Goal: Obtain resource: Download file/media

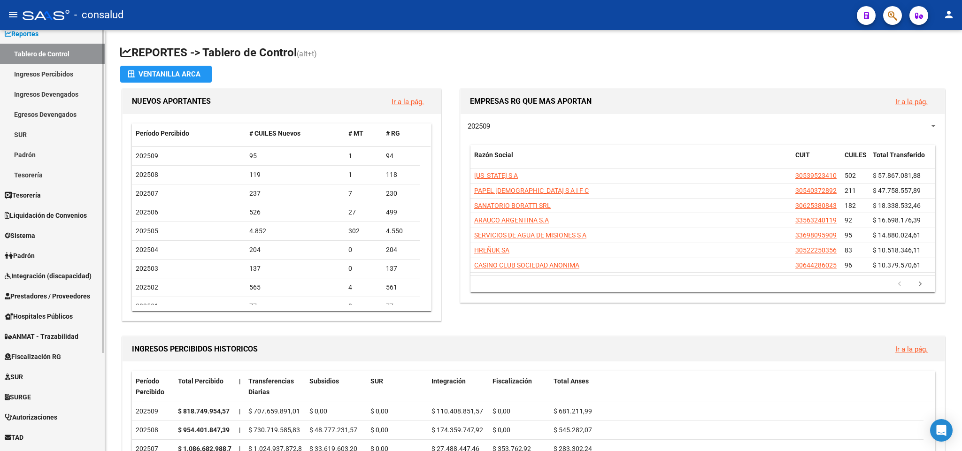
scroll to position [70, 0]
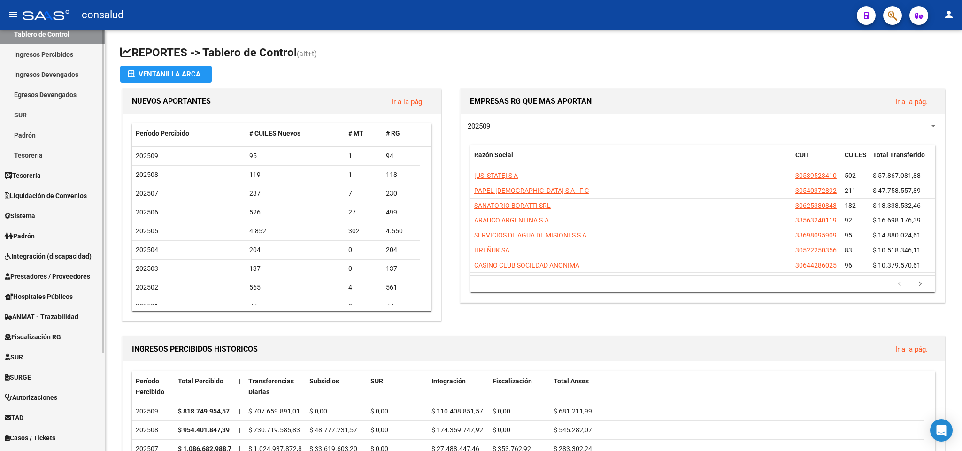
click at [47, 200] on span "Liquidación de Convenios" at bounding box center [46, 196] width 82 height 10
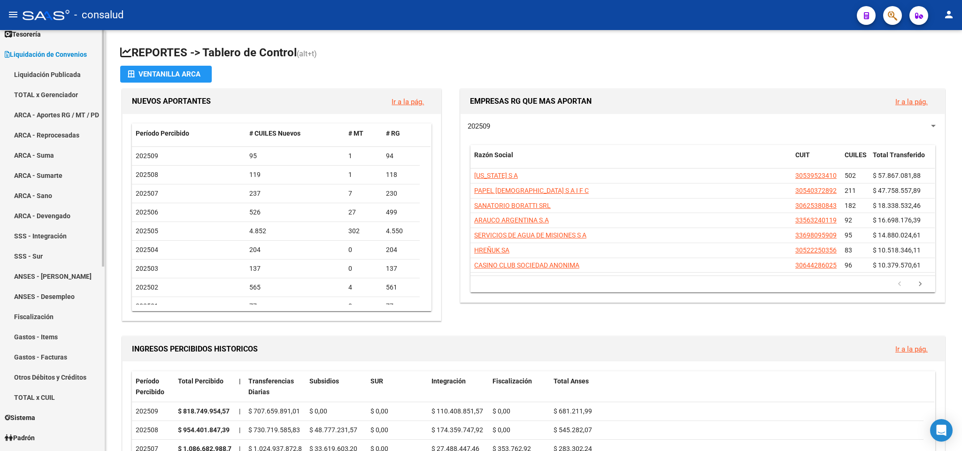
click at [37, 157] on link "ARCA - Suma" at bounding box center [52, 155] width 105 height 20
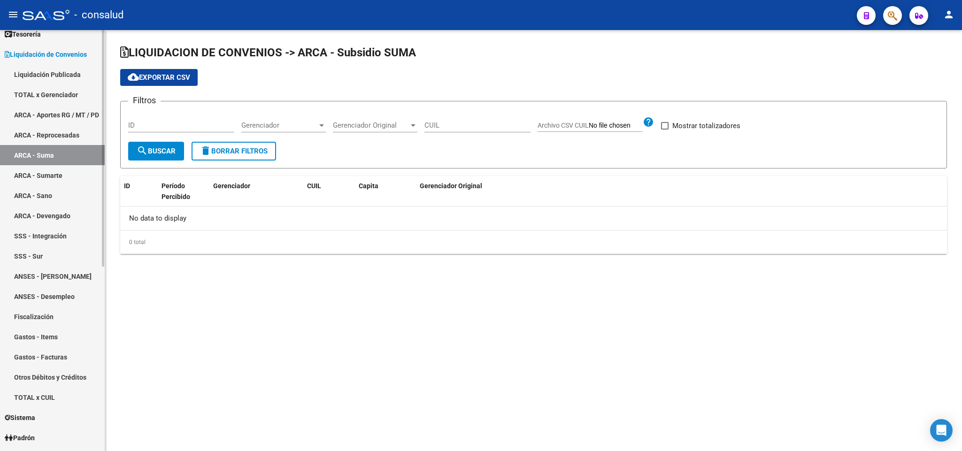
checkbox input "true"
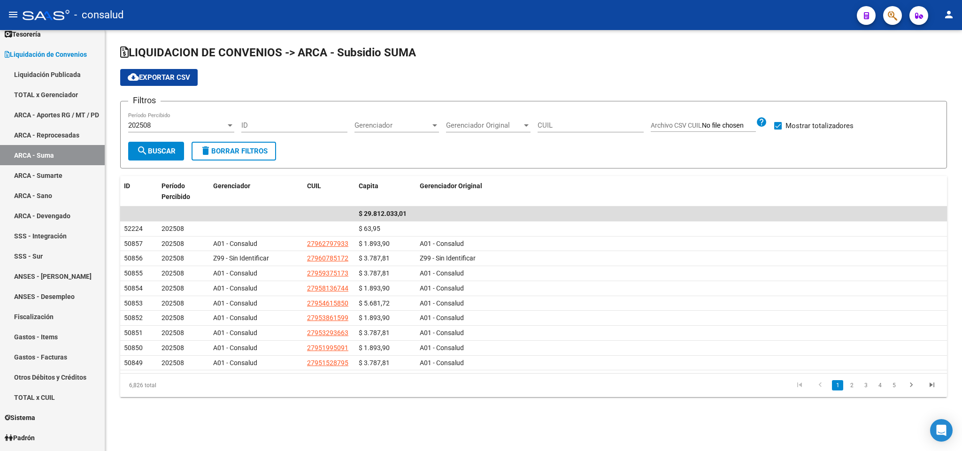
click at [149, 73] on span "cloud_download Exportar CSV" at bounding box center [159, 77] width 62 height 8
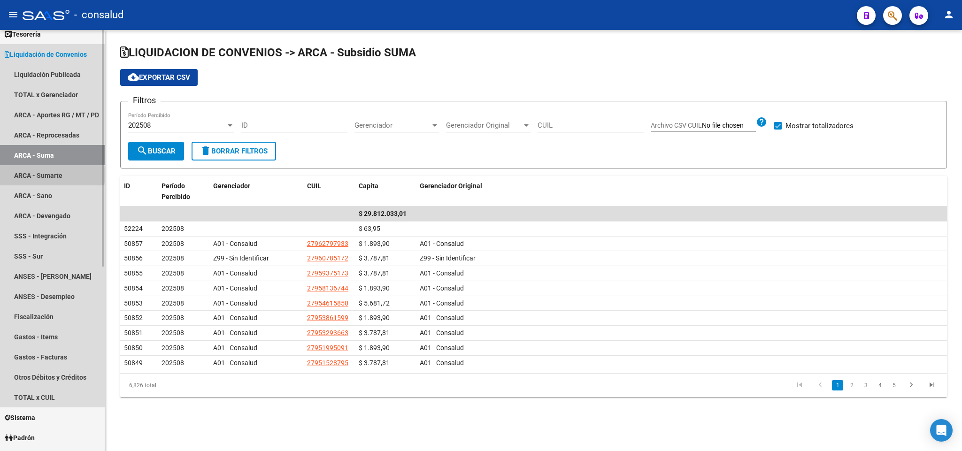
click at [46, 175] on link "ARCA - Sumarte" at bounding box center [52, 175] width 105 height 20
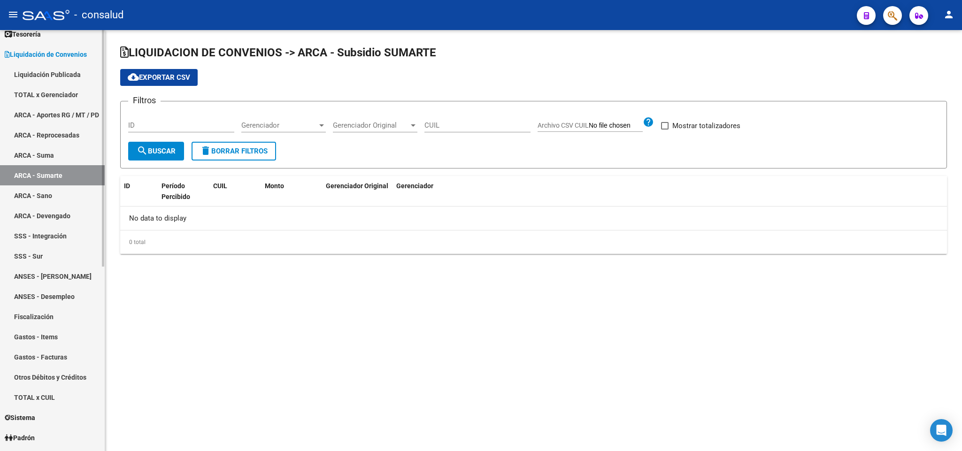
checkbox input "true"
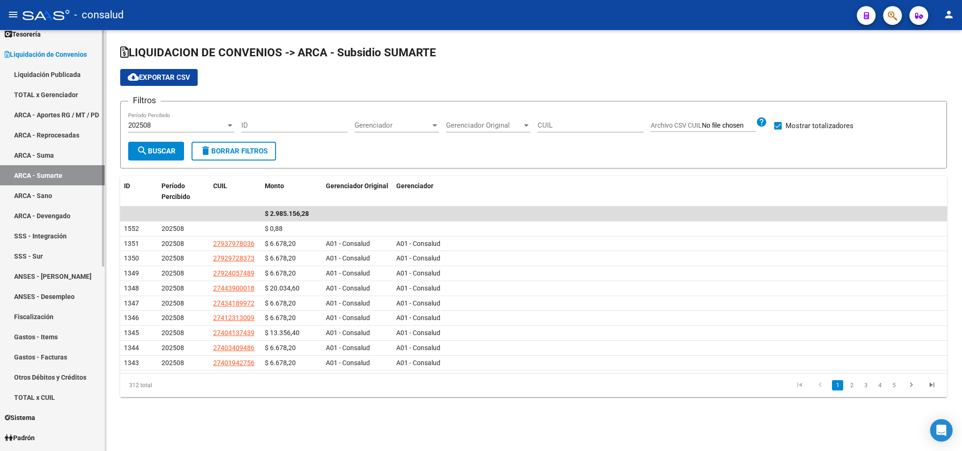
click at [42, 200] on link "ARCA - Sano" at bounding box center [52, 195] width 105 height 20
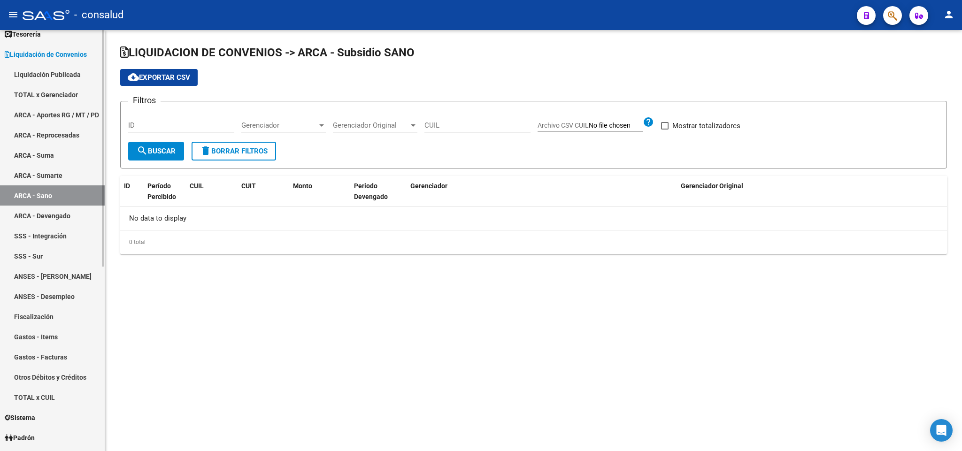
checkbox input "true"
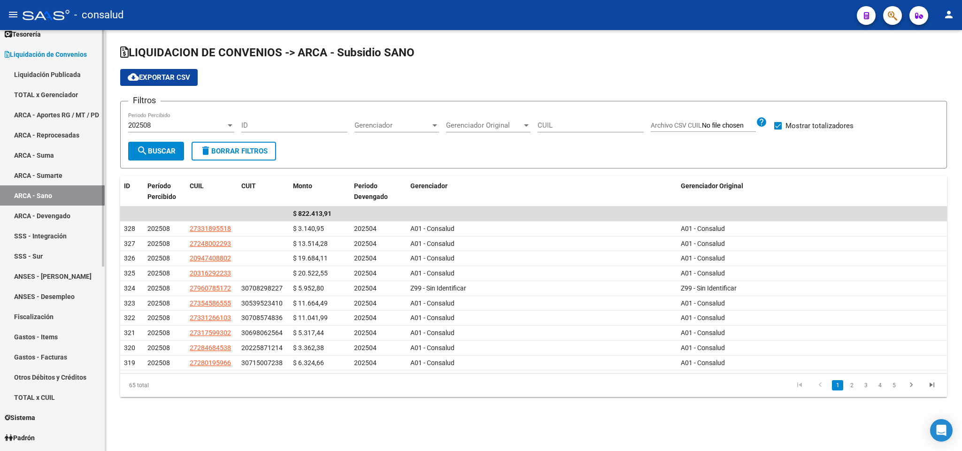
click at [50, 214] on link "ARCA - Devengado" at bounding box center [52, 216] width 105 height 20
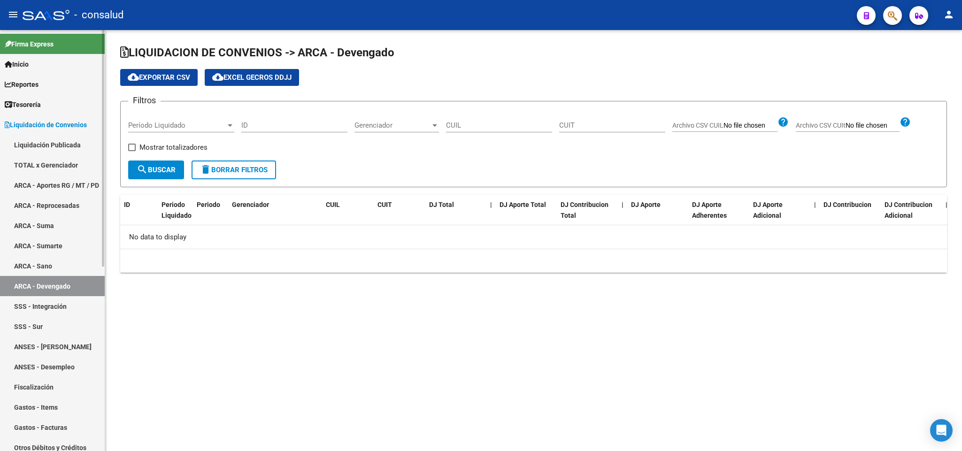
click at [49, 227] on link "ARCA - Suma" at bounding box center [52, 225] width 105 height 20
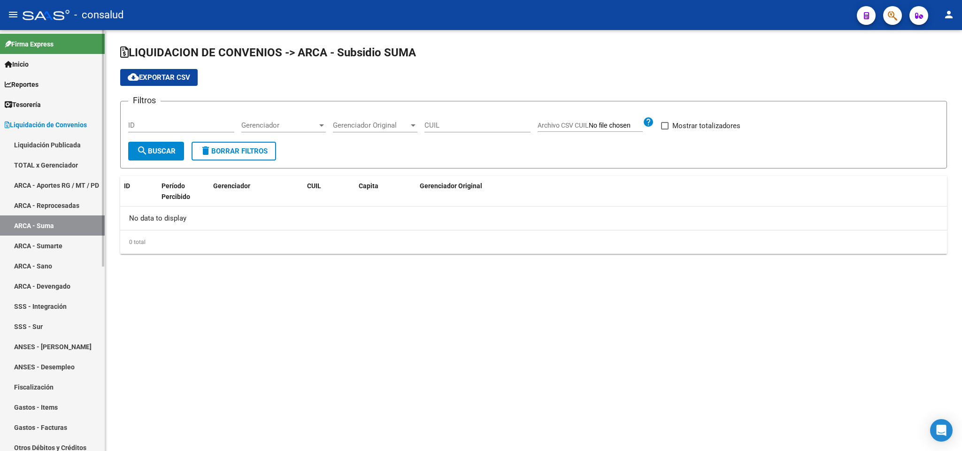
checkbox input "true"
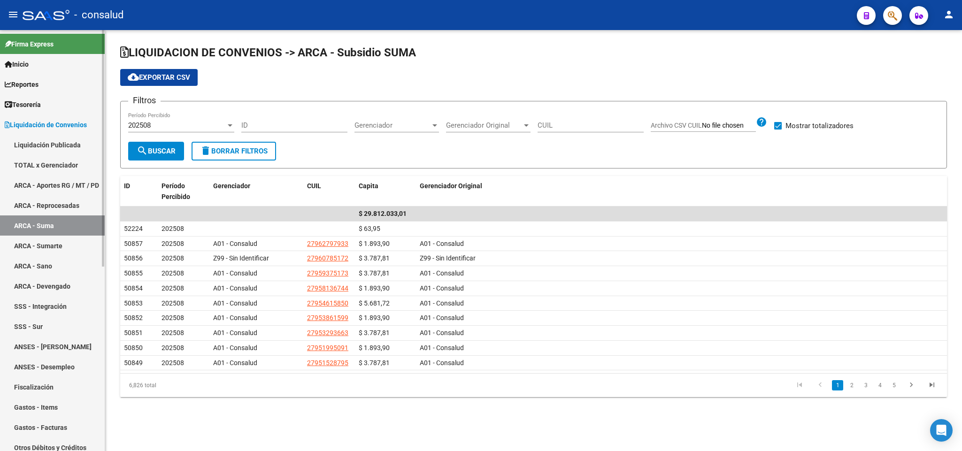
click at [54, 248] on link "ARCA - Sumarte" at bounding box center [52, 246] width 105 height 20
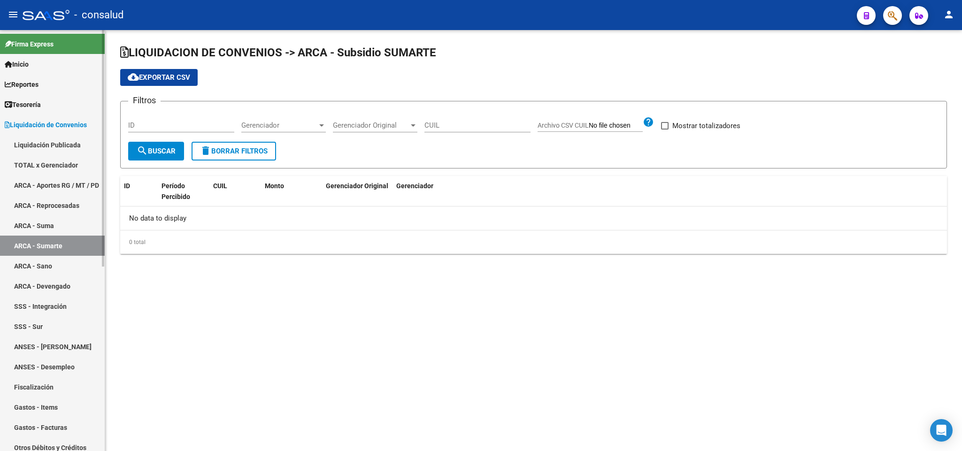
checkbox input "true"
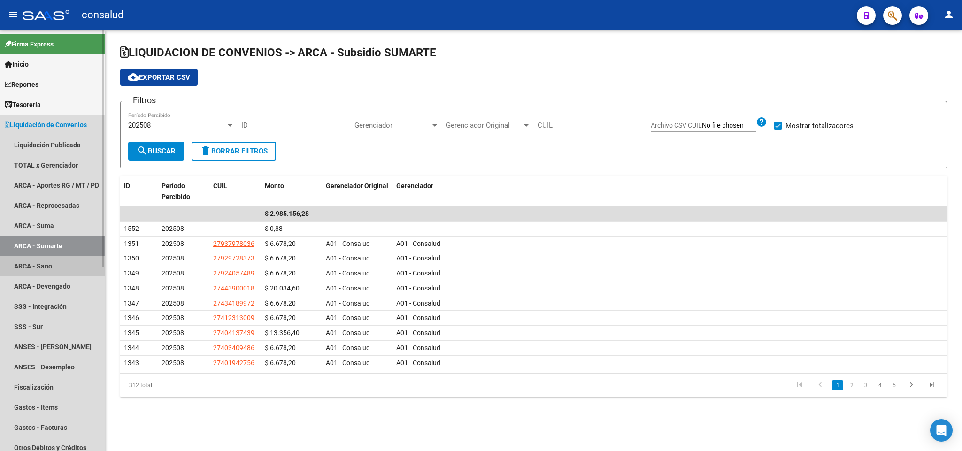
click at [38, 268] on link "ARCA - Sano" at bounding box center [52, 266] width 105 height 20
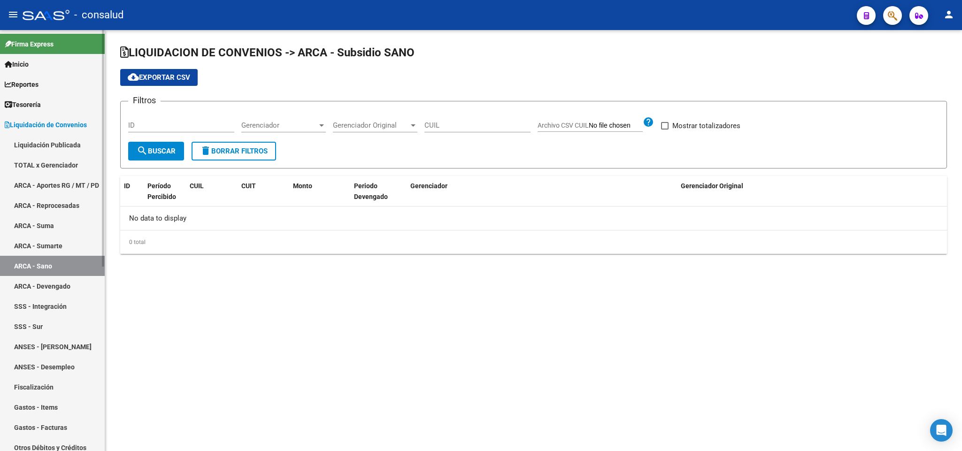
checkbox input "true"
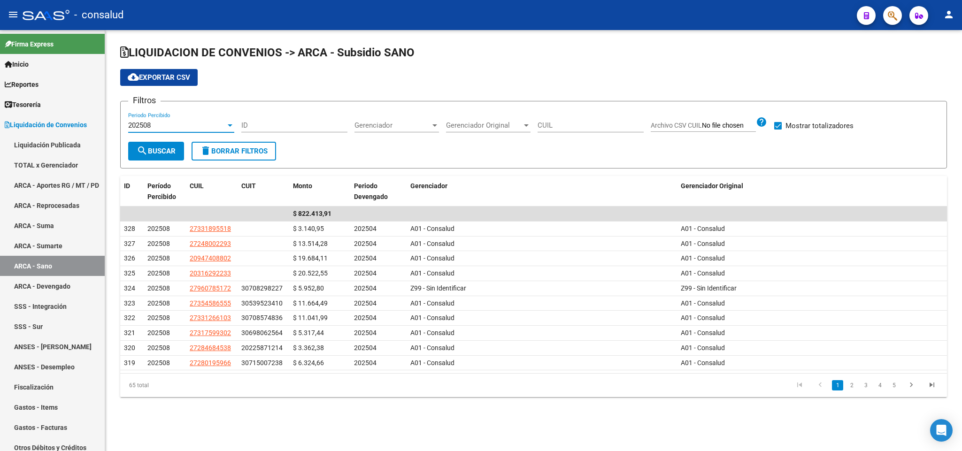
click at [226, 126] on div at bounding box center [230, 126] width 8 height 8
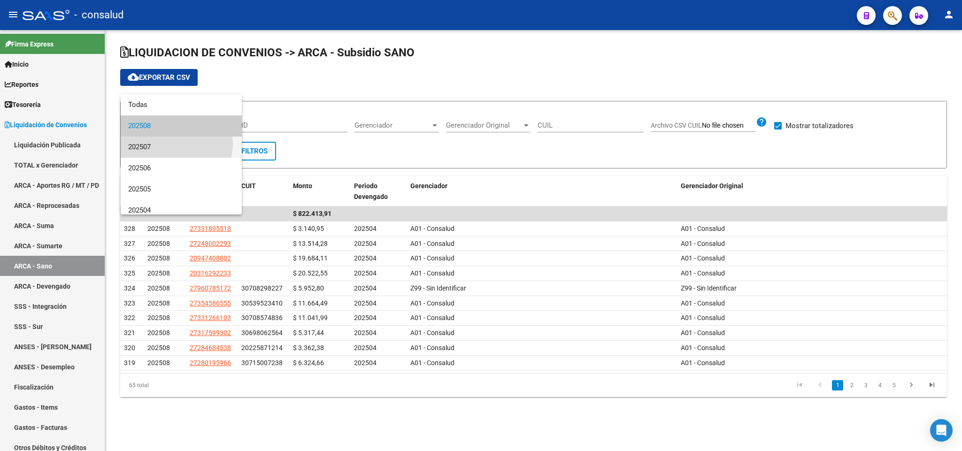
click at [172, 144] on span "202507" at bounding box center [181, 147] width 106 height 21
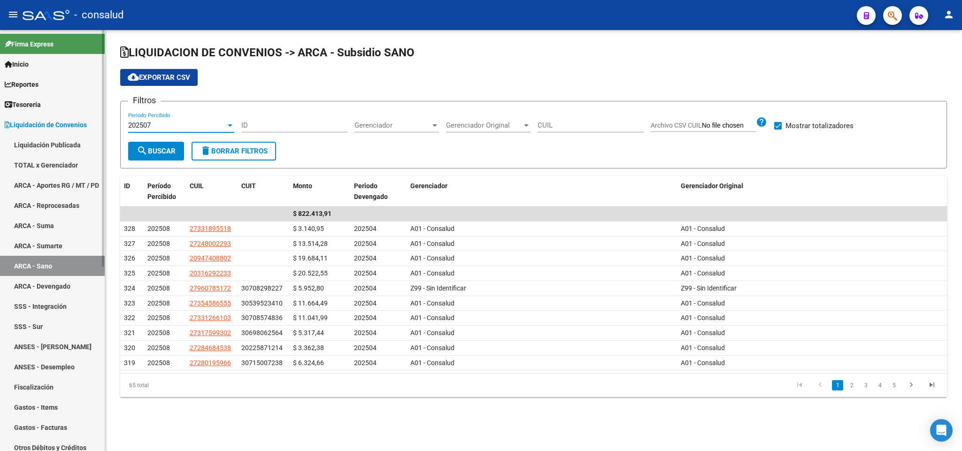
click at [44, 285] on link "ARCA - Devengado" at bounding box center [52, 286] width 105 height 20
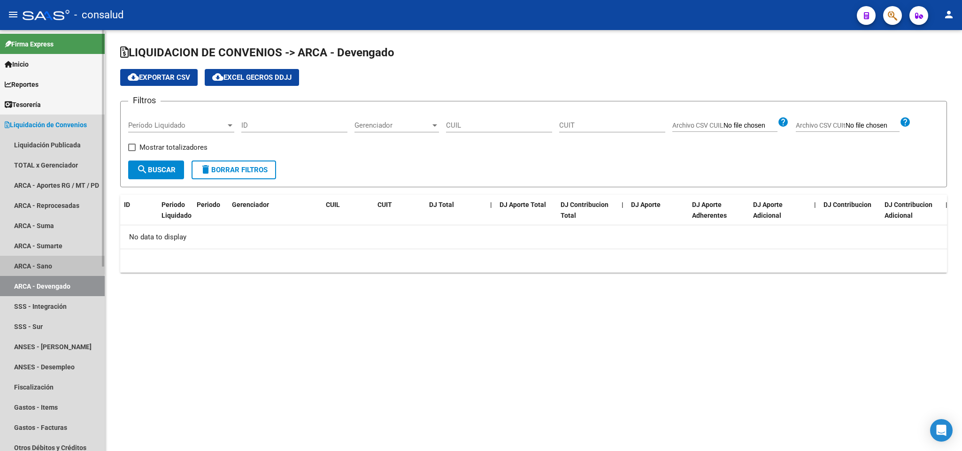
click at [26, 265] on link "ARCA - Sano" at bounding box center [52, 266] width 105 height 20
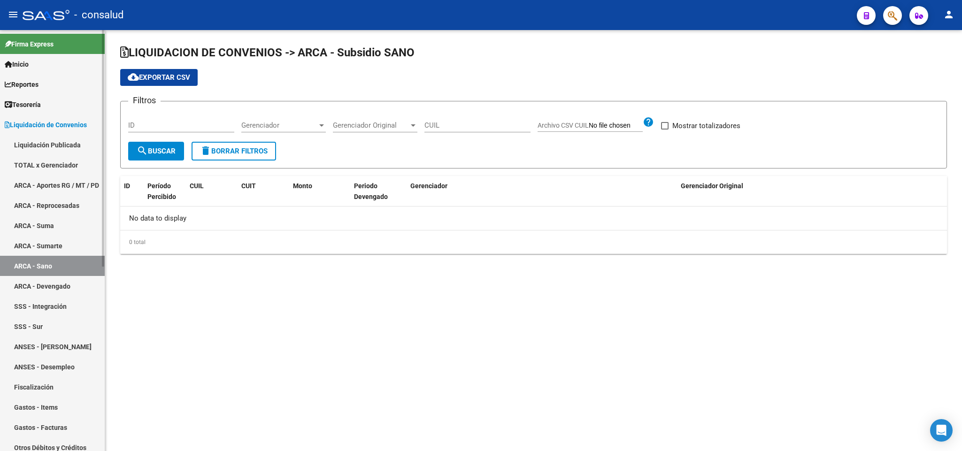
checkbox input "true"
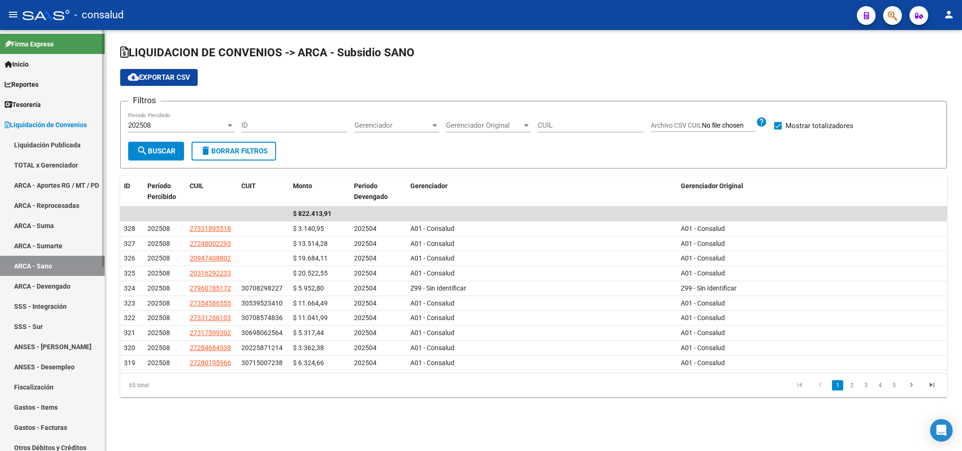
click at [31, 82] on span "Reportes" at bounding box center [22, 84] width 34 height 10
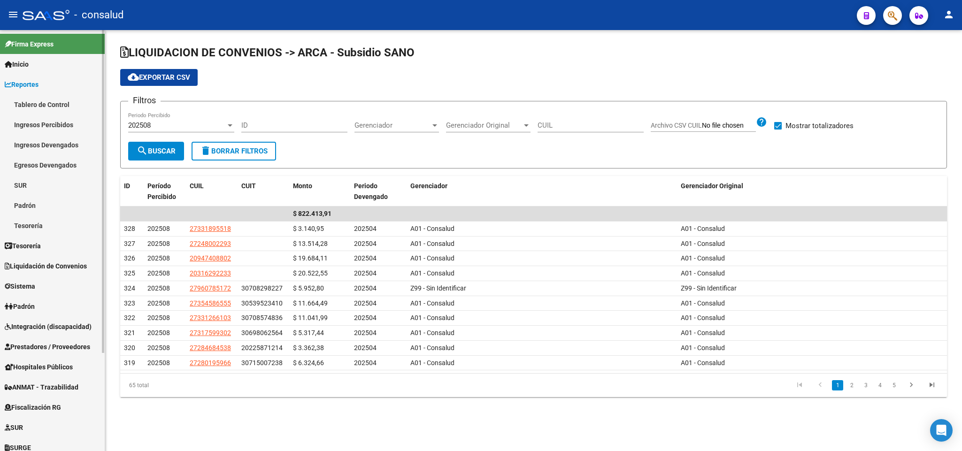
click at [58, 125] on link "Ingresos Percibidos" at bounding box center [52, 125] width 105 height 20
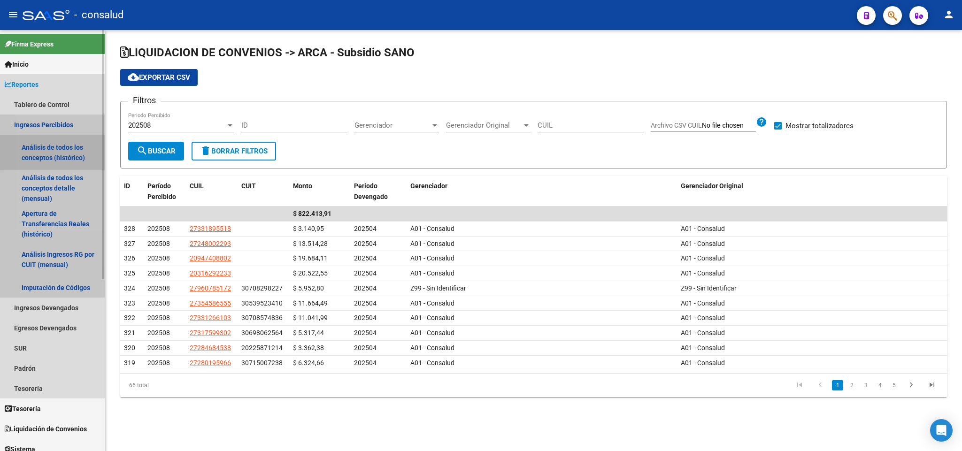
click at [54, 150] on link "Análisis de todos los conceptos (histórico)" at bounding box center [52, 153] width 105 height 36
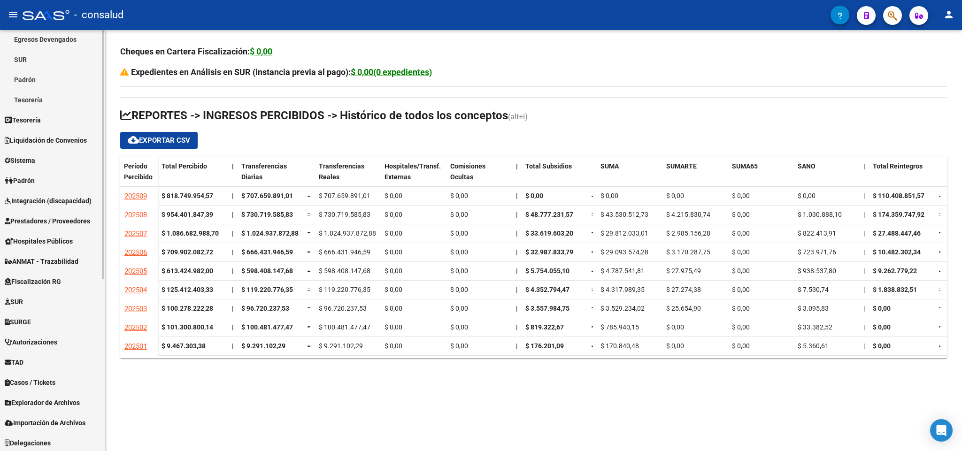
scroll to position [290, 0]
click at [39, 134] on span "Liquidación de Convenios" at bounding box center [46, 139] width 82 height 10
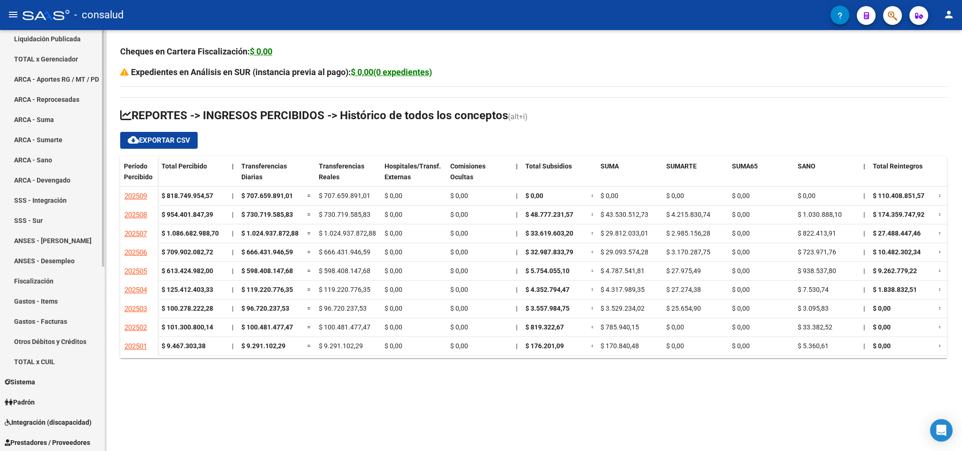
scroll to position [79, 0]
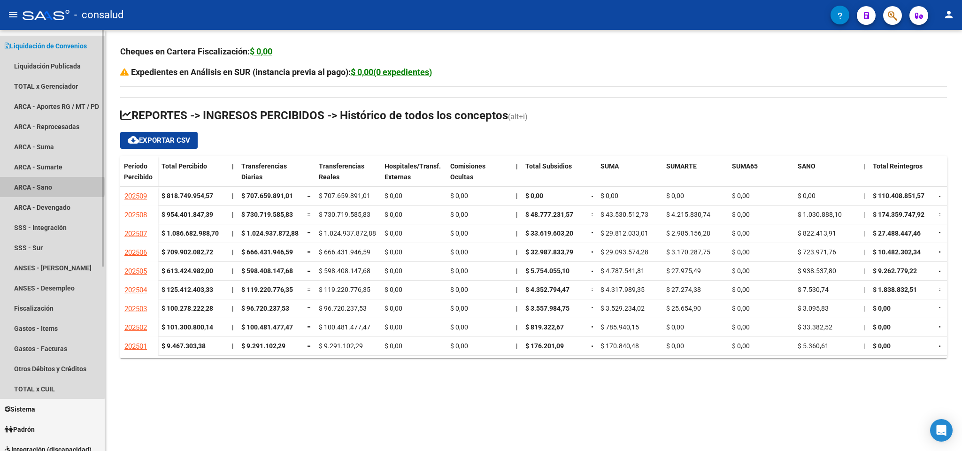
click at [40, 186] on link "ARCA - Sano" at bounding box center [52, 187] width 105 height 20
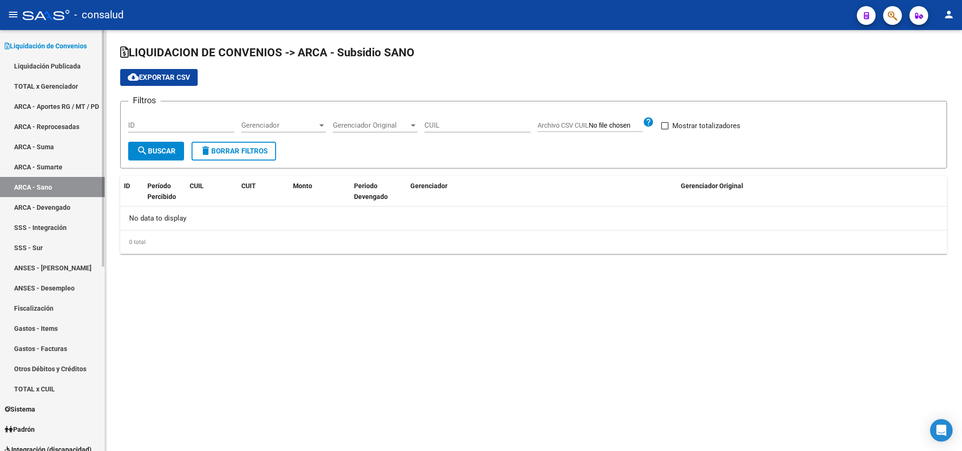
checkbox input "true"
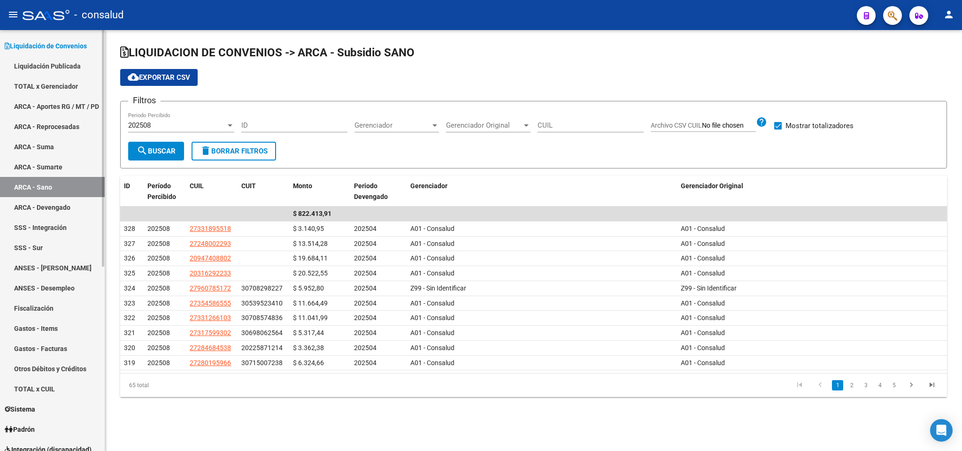
click at [41, 168] on link "ARCA - Sumarte" at bounding box center [52, 167] width 105 height 20
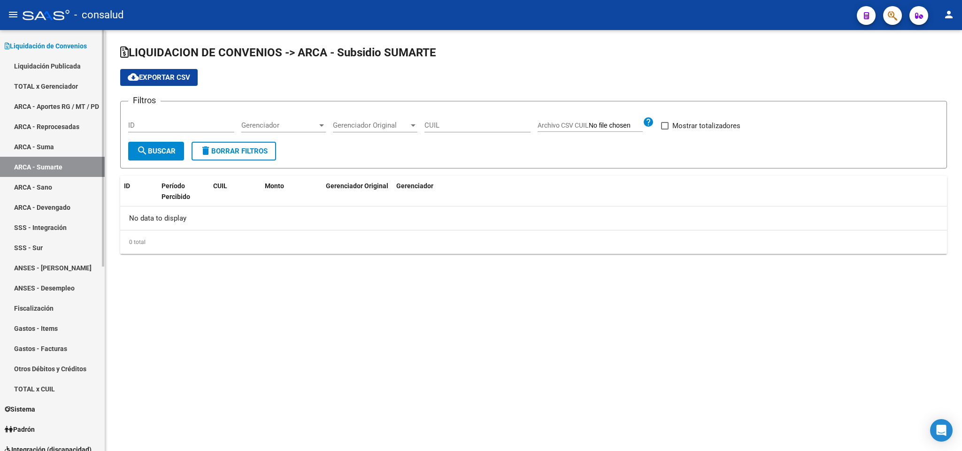
checkbox input "true"
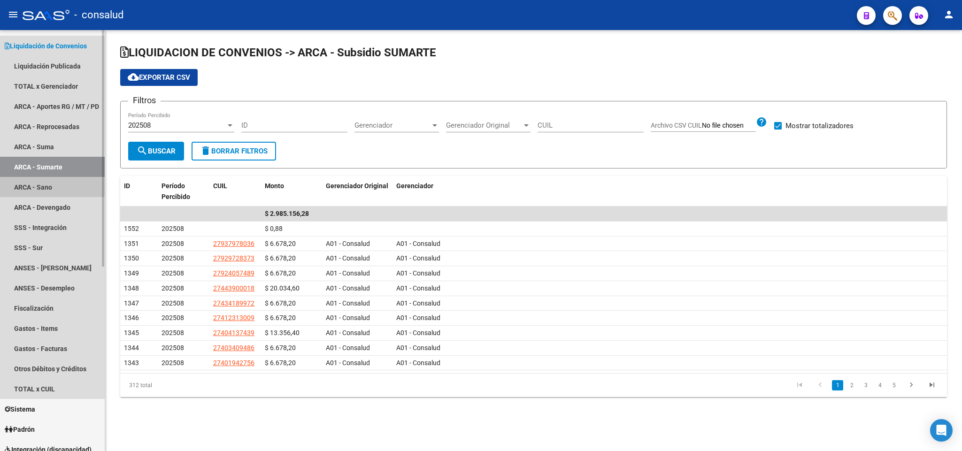
click at [40, 184] on link "ARCA - Sano" at bounding box center [52, 187] width 105 height 20
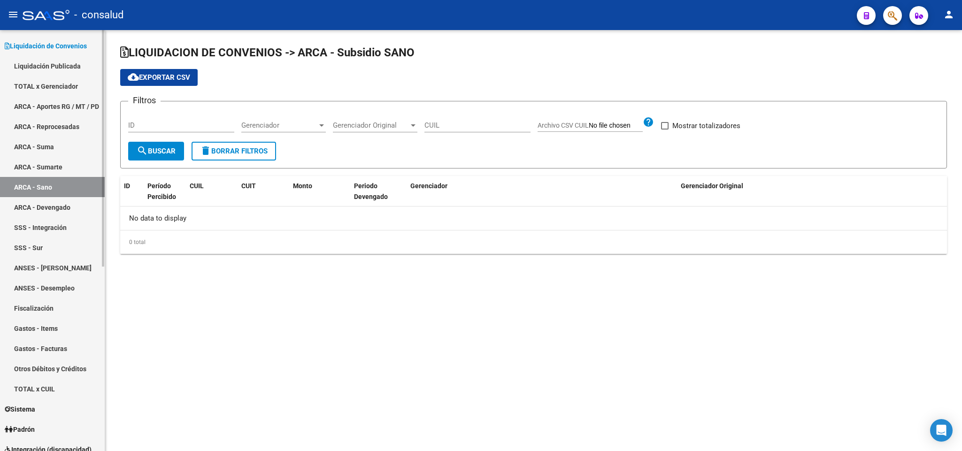
checkbox input "true"
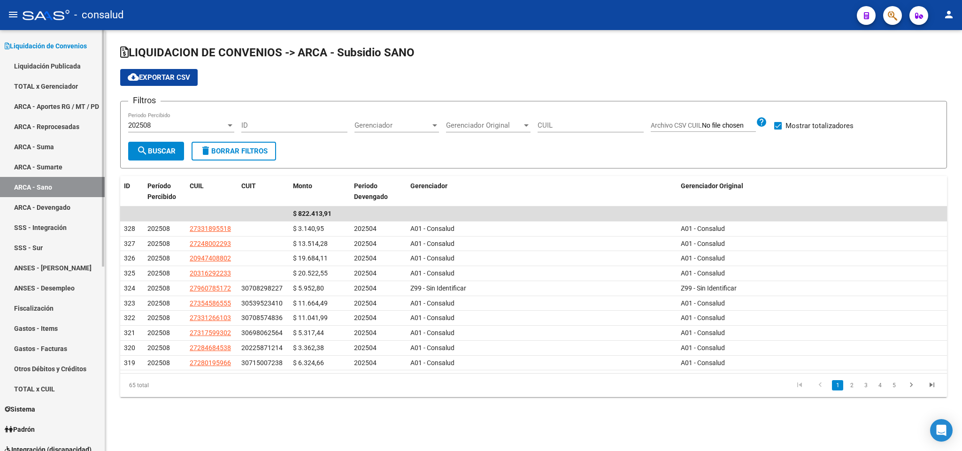
click at [46, 147] on link "ARCA - Suma" at bounding box center [52, 147] width 105 height 20
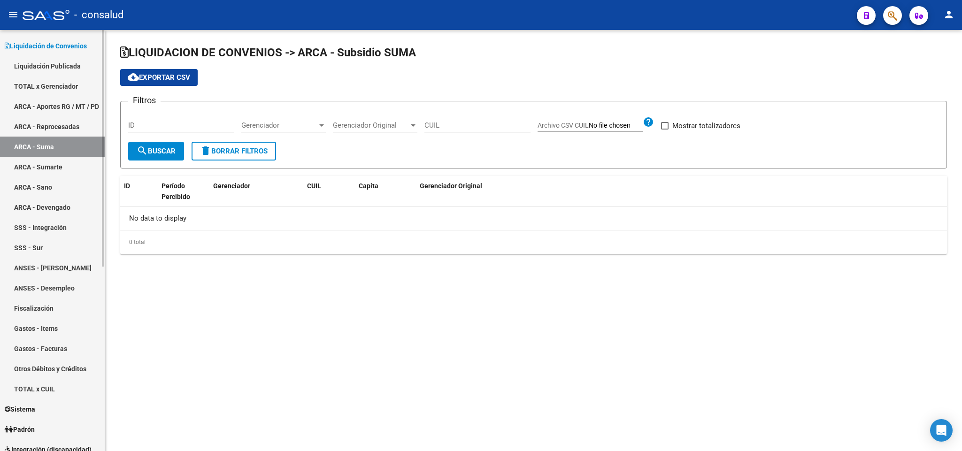
checkbox input "true"
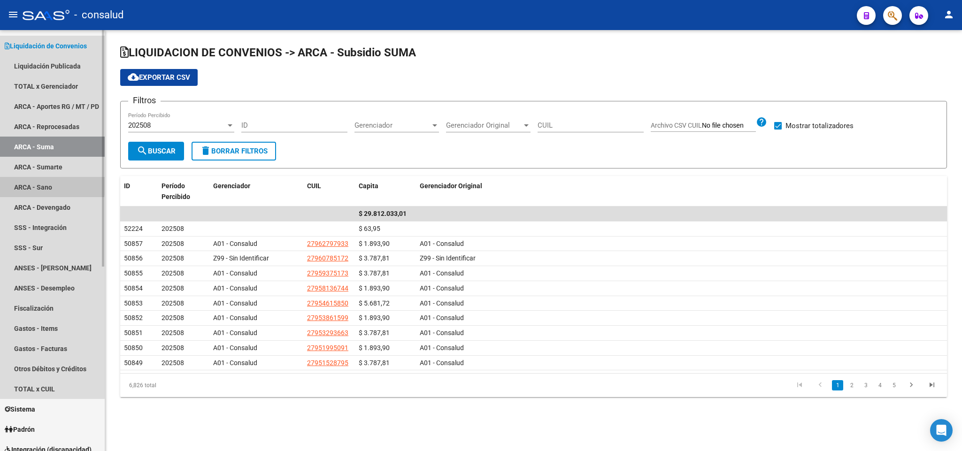
click at [32, 183] on link "ARCA - Sano" at bounding box center [52, 187] width 105 height 20
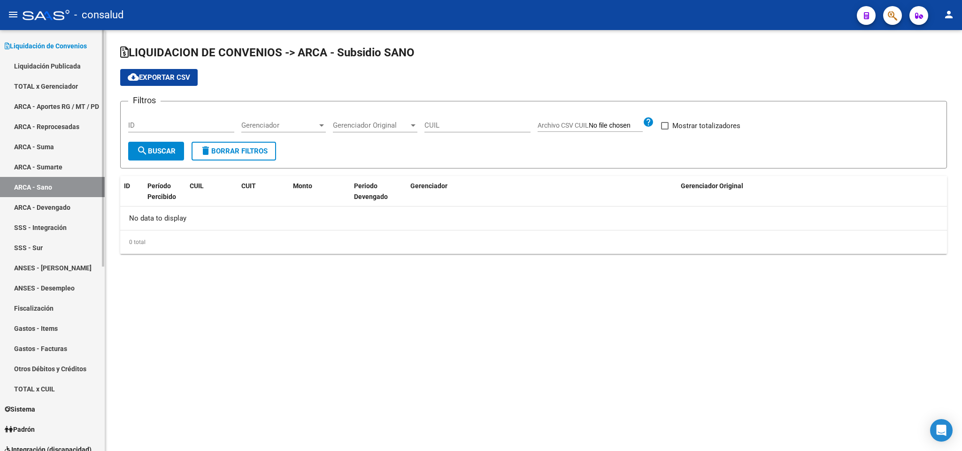
checkbox input "true"
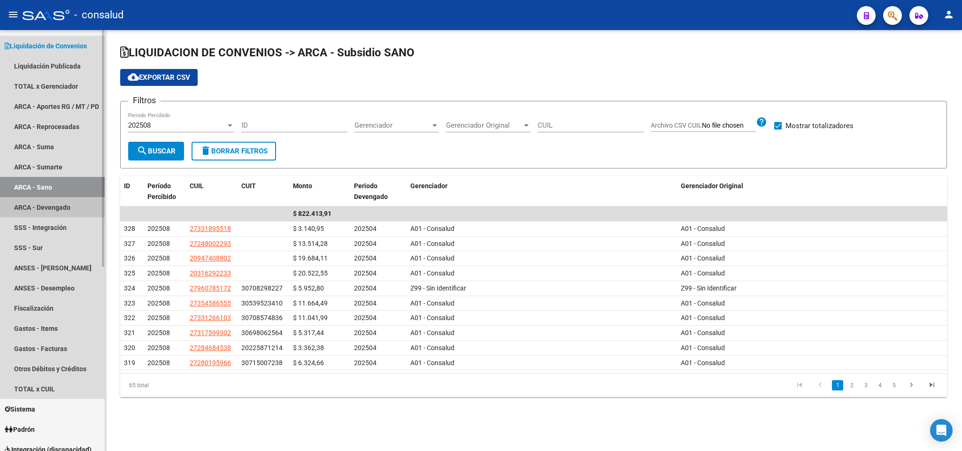
click at [29, 210] on link "ARCA - Devengado" at bounding box center [52, 207] width 105 height 20
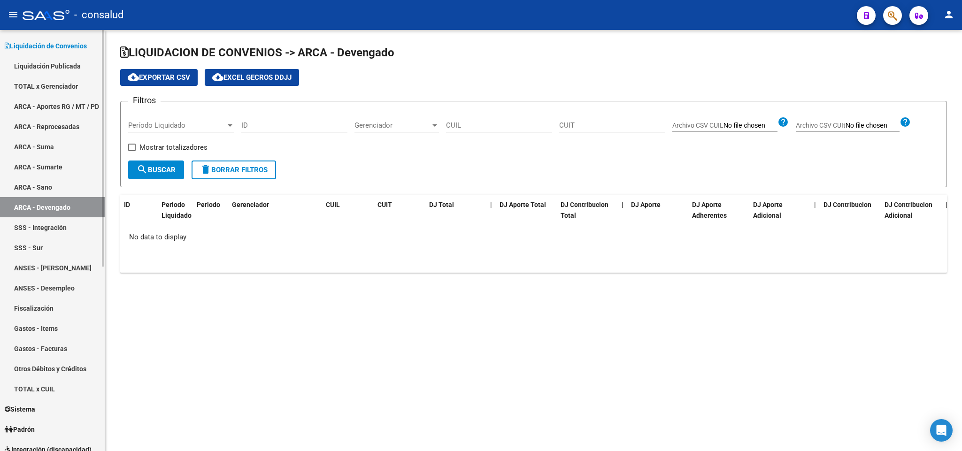
click at [53, 147] on link "ARCA - Suma" at bounding box center [52, 147] width 105 height 20
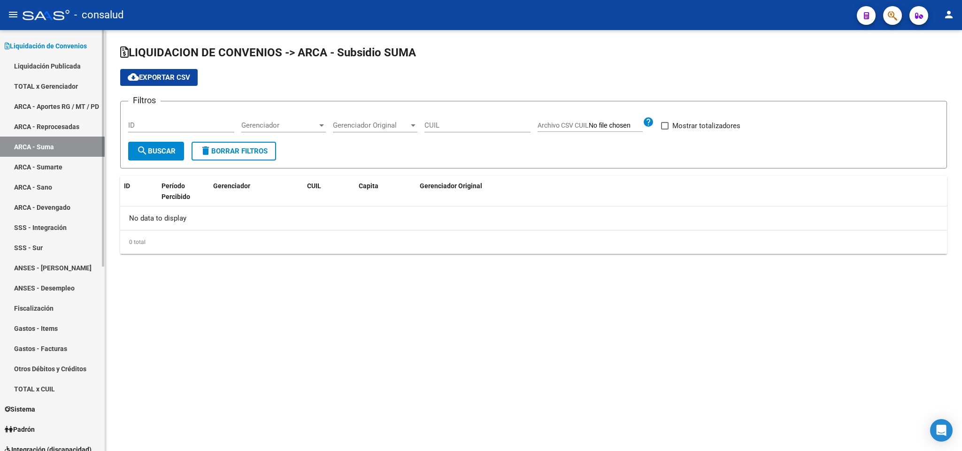
checkbox input "true"
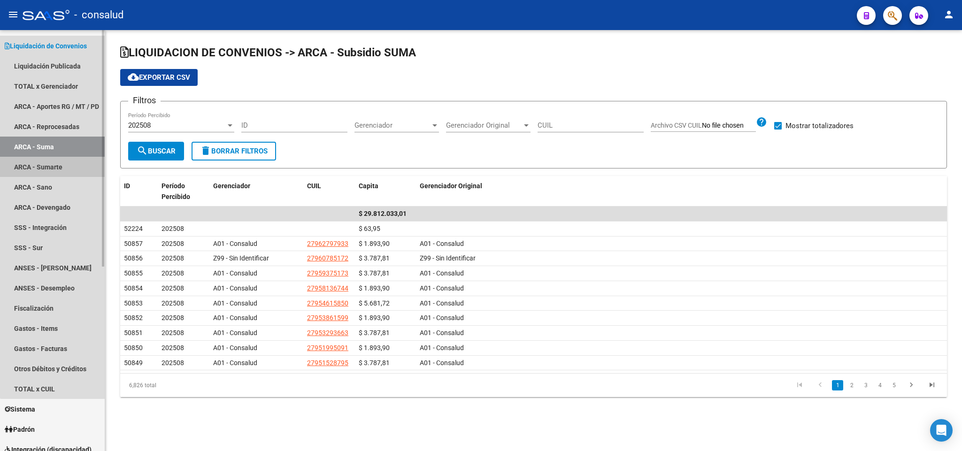
click at [56, 171] on link "ARCA - Sumarte" at bounding box center [52, 167] width 105 height 20
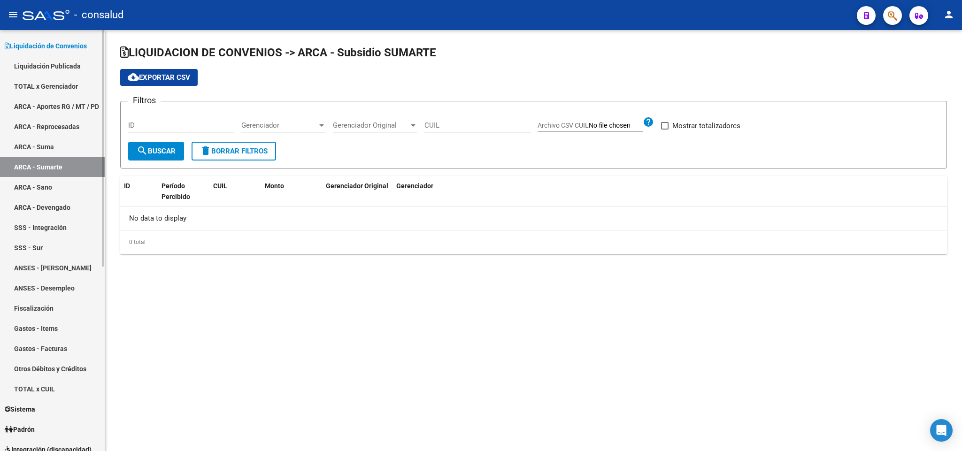
checkbox input "true"
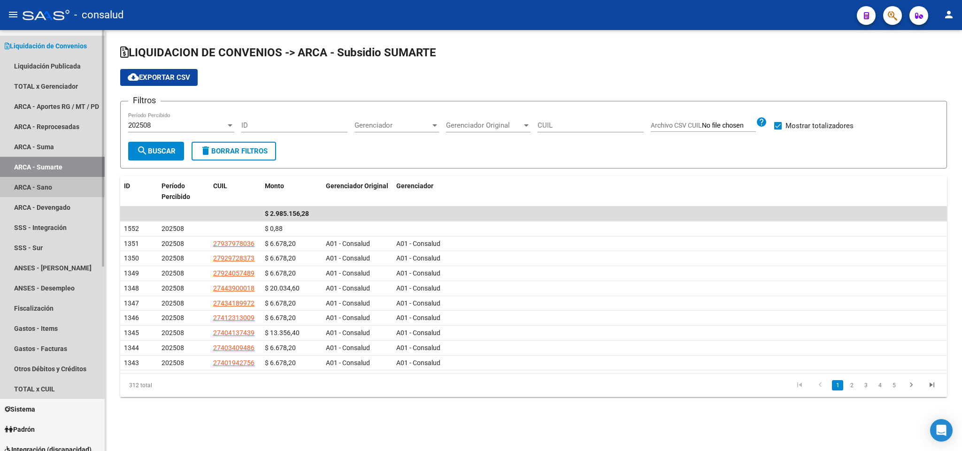
click at [43, 187] on link "ARCA - Sano" at bounding box center [52, 187] width 105 height 20
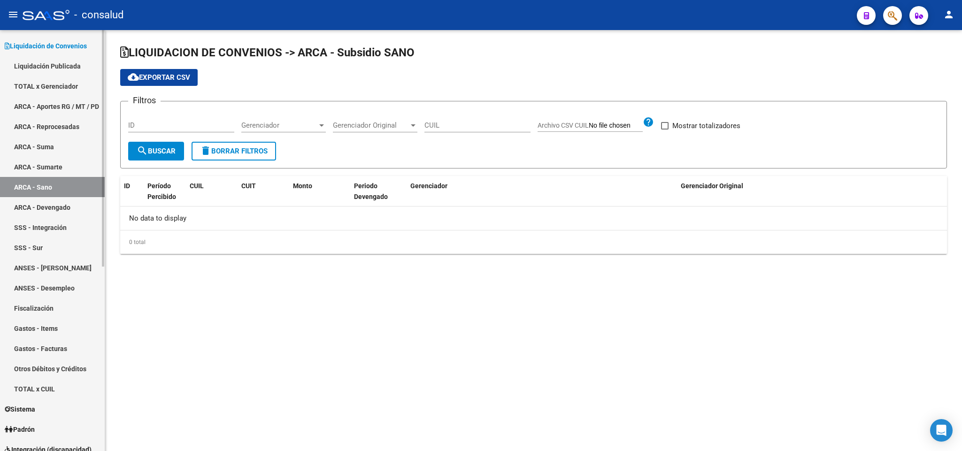
checkbox input "true"
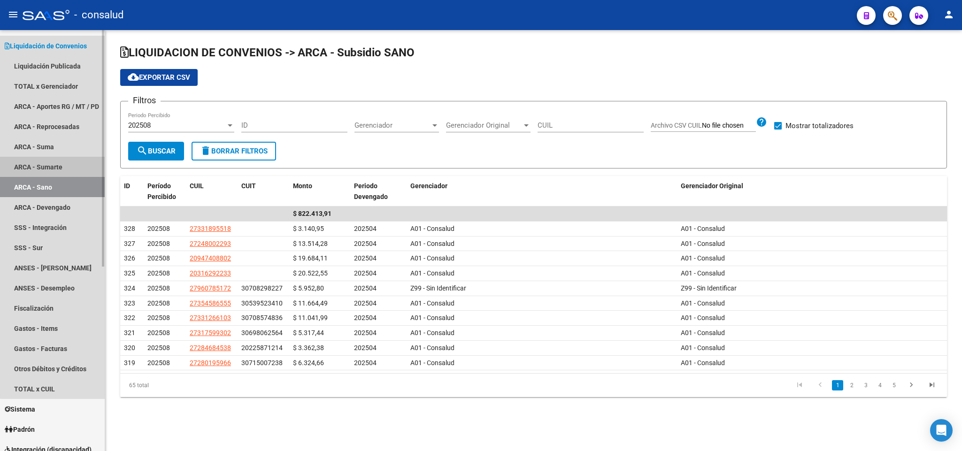
click at [57, 165] on link "ARCA - Sumarte" at bounding box center [52, 167] width 105 height 20
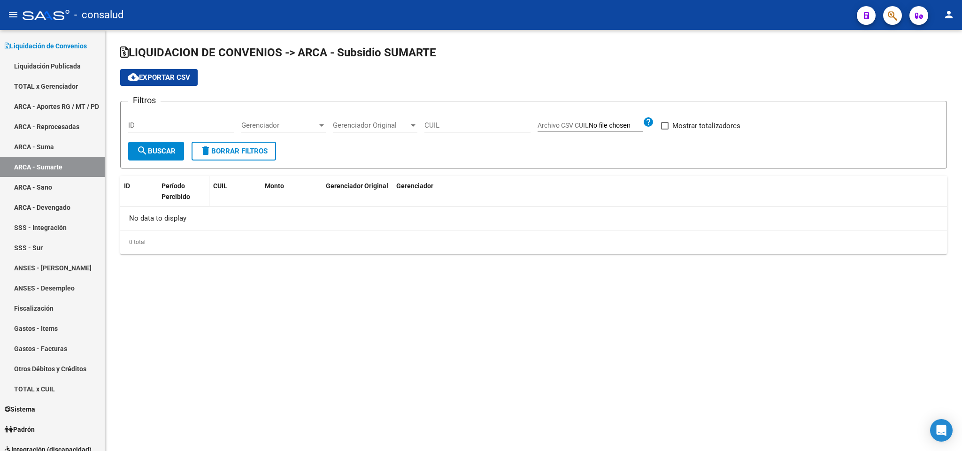
checkbox input "true"
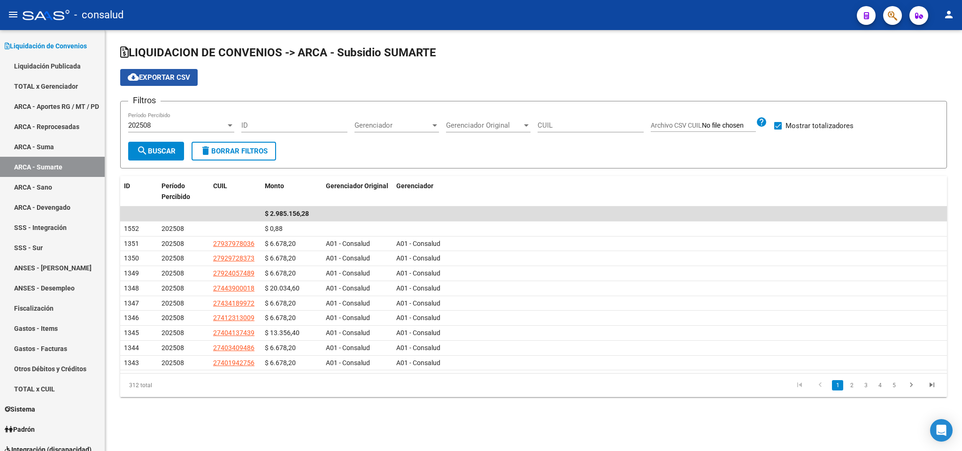
click at [156, 79] on span "cloud_download Exportar CSV" at bounding box center [159, 77] width 62 height 8
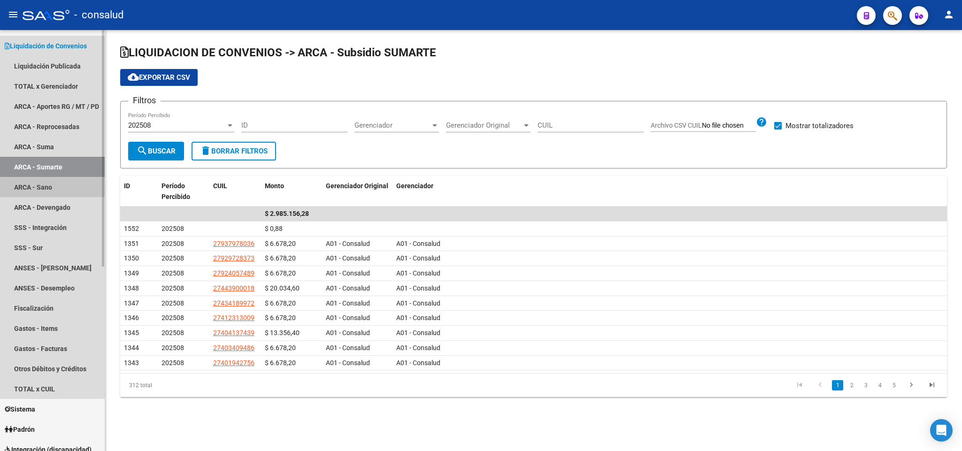
click at [38, 189] on link "ARCA - Sano" at bounding box center [52, 187] width 105 height 20
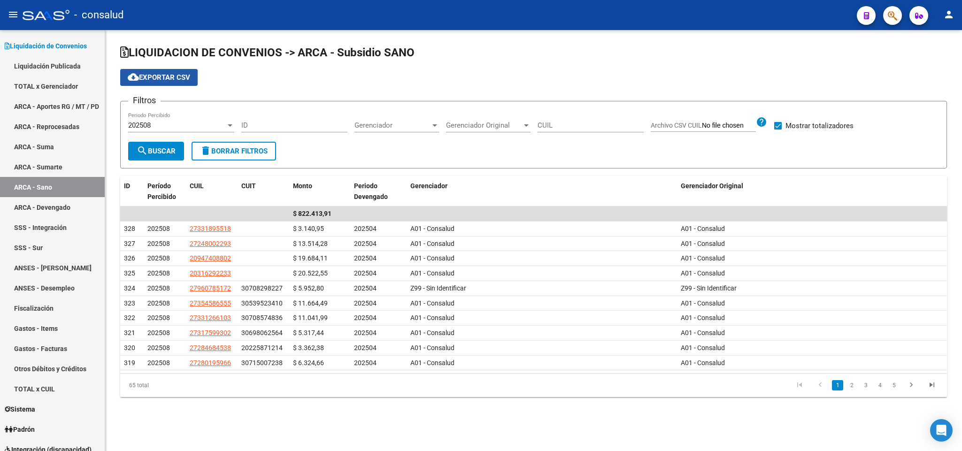
click at [168, 82] on span "cloud_download Exportar CSV" at bounding box center [159, 77] width 62 height 8
click at [776, 128] on span at bounding box center [778, 126] width 8 height 8
click at [777, 130] on input "Mostrar totalizadores" at bounding box center [777, 130] width 0 height 0
checkbox input "false"
click at [148, 152] on span "search Buscar" at bounding box center [156, 151] width 39 height 8
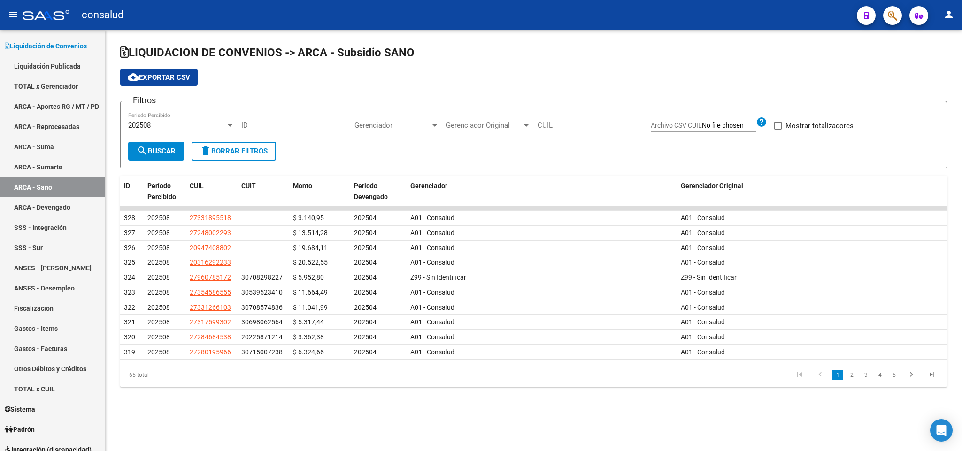
click at [683, 124] on span "Archivo CSV CUIL" at bounding box center [675, 126] width 51 height 8
click at [702, 124] on input "Archivo CSV CUIL" at bounding box center [729, 126] width 54 height 8
click at [683, 127] on span "Archivo CSV CUIL" at bounding box center [675, 126] width 51 height 8
click at [702, 127] on input "Archivo CSV CUIL" at bounding box center [729, 126] width 54 height 8
click at [572, 129] on input "CUIL" at bounding box center [590, 125] width 106 height 8
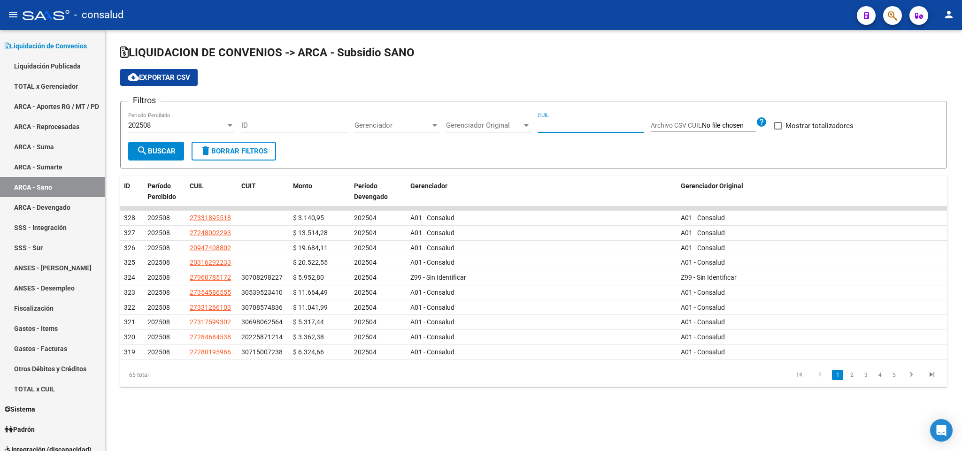
click at [492, 126] on span "Gerenciador Original" at bounding box center [484, 125] width 76 height 8
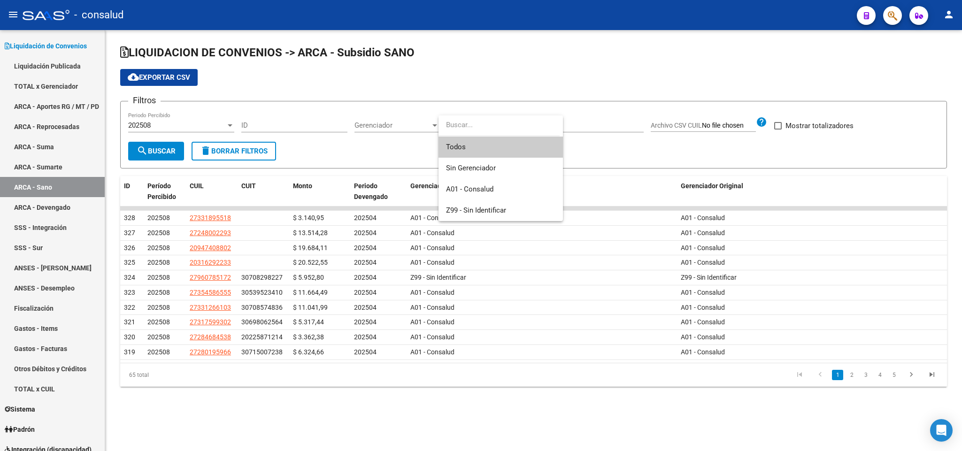
click at [492, 126] on input "dropdown search" at bounding box center [498, 125] width 121 height 21
click at [403, 122] on div at bounding box center [481, 225] width 962 height 451
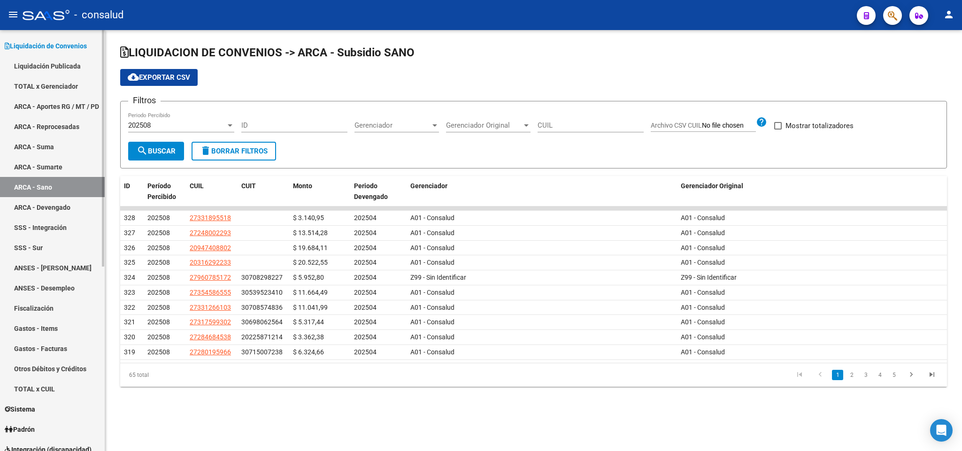
click at [23, 165] on link "ARCA - Sumarte" at bounding box center [52, 167] width 105 height 20
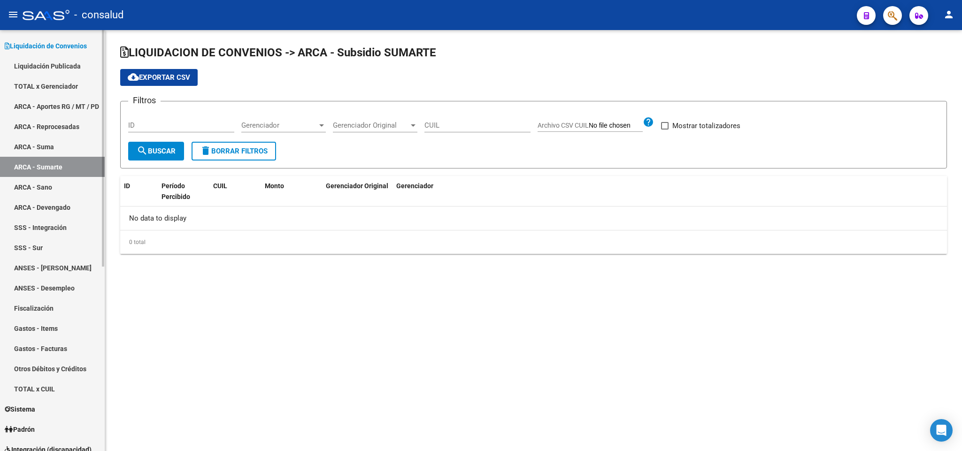
checkbox input "true"
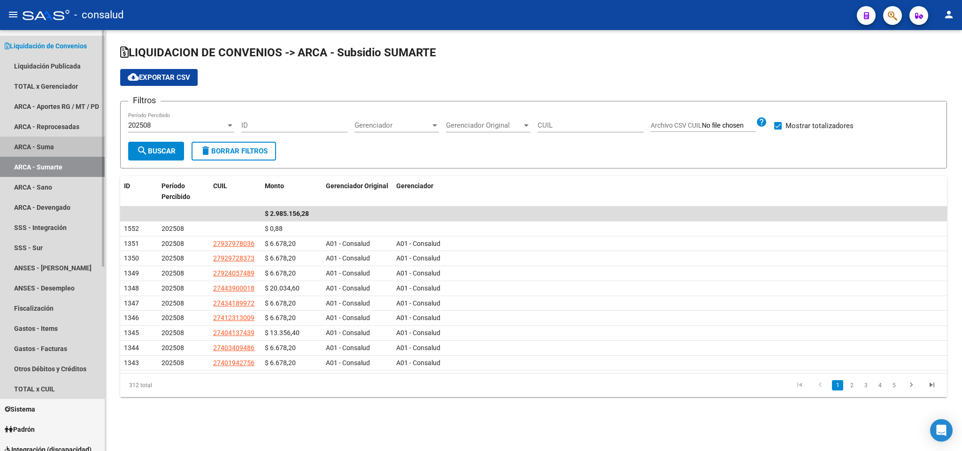
click at [31, 145] on link "ARCA - Suma" at bounding box center [52, 147] width 105 height 20
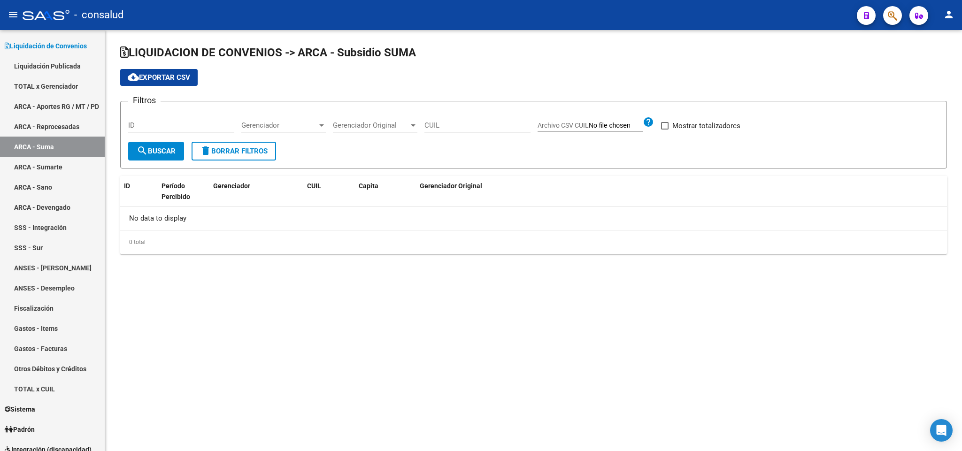
checkbox input "true"
